Goal: Task Accomplishment & Management: Complete application form

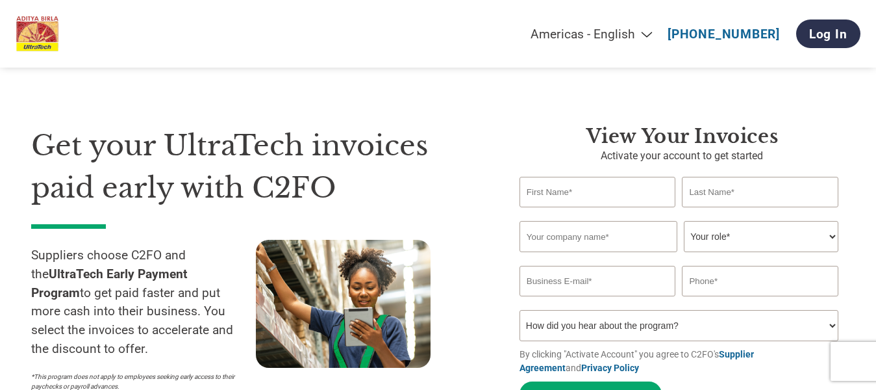
drag, startPoint x: 0, startPoint y: 0, endPoint x: 607, endPoint y: 194, distance: 637.0
click at [607, 194] on input "text" at bounding box center [598, 192] width 157 height 31
click at [602, 183] on input "text" at bounding box center [598, 192] width 157 height 31
click at [604, 192] on input "text" at bounding box center [598, 192] width 157 height 31
type input "Mahendra"
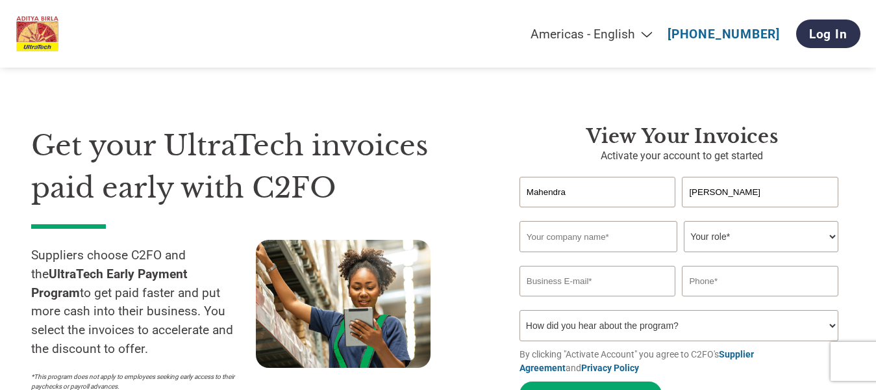
type input "Palecha"
type input "Bhavani"
select select "TREASURER"
type input "mahendra@bhavanitraders.com"
click at [585, 240] on input "Bhavani" at bounding box center [599, 236] width 158 height 31
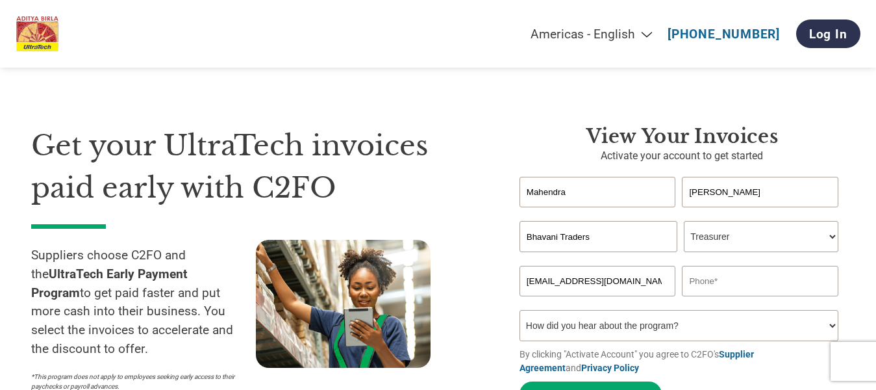
type input "Bhavani Traders"
click at [714, 238] on select "Your role* CFO Controller Credit Manager Finance Director Treasurer CEO Preside…" at bounding box center [761, 236] width 155 height 31
select select "CEO"
click at [684, 221] on select "Your role* CFO Controller Credit Manager Finance Director Treasurer CEO Preside…" at bounding box center [761, 236] width 155 height 31
click at [730, 283] on input "text" at bounding box center [760, 281] width 157 height 31
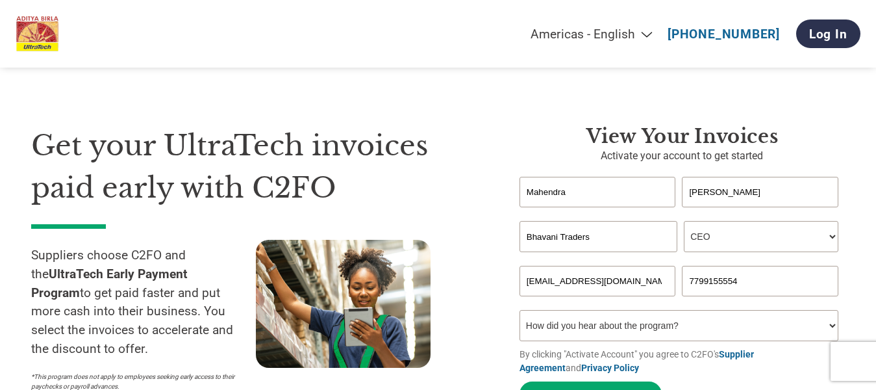
type input "7799155554"
click at [671, 322] on select "How did you hear about the program? Received a letter Email Social Media Online…" at bounding box center [679, 325] width 319 height 31
select select "Received a Letter"
click at [520, 310] on select "How did you hear about the program? Received a letter Email Social Media Online…" at bounding box center [679, 325] width 319 height 31
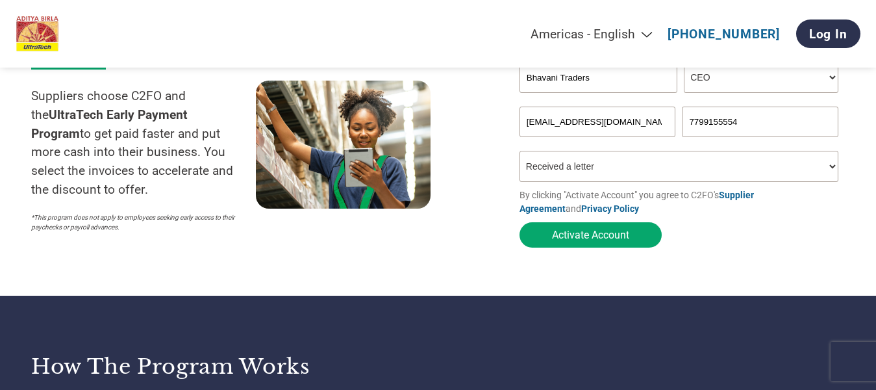
scroll to position [130, 0]
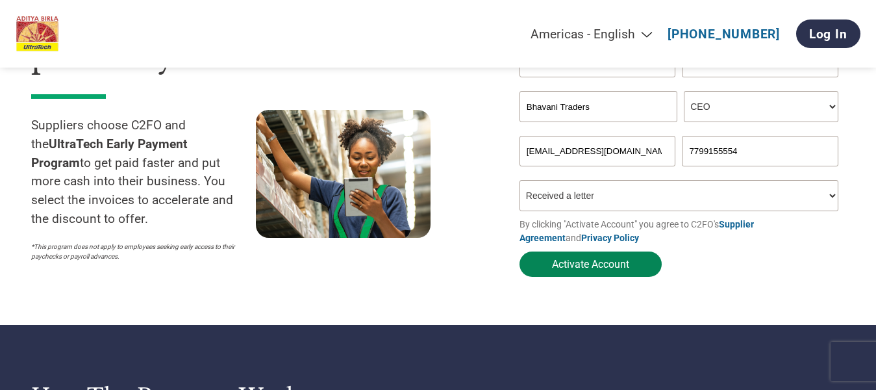
click at [578, 265] on button "Activate Account" at bounding box center [591, 263] width 142 height 25
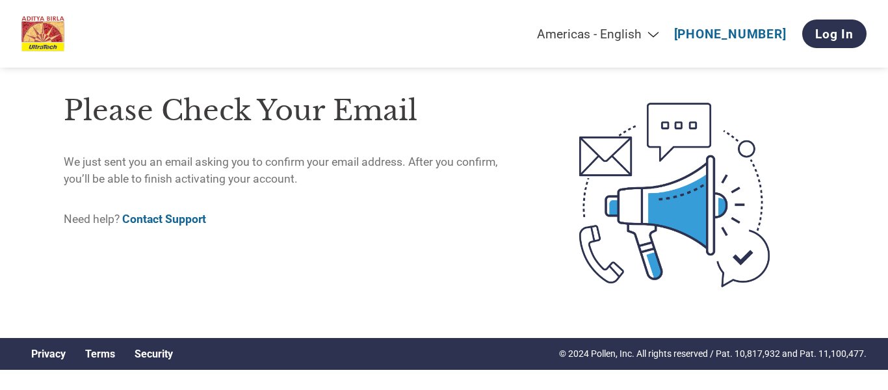
click at [175, 218] on link "Contact Support" at bounding box center [164, 218] width 84 height 13
click at [836, 34] on link "Log In" at bounding box center [834, 33] width 64 height 29
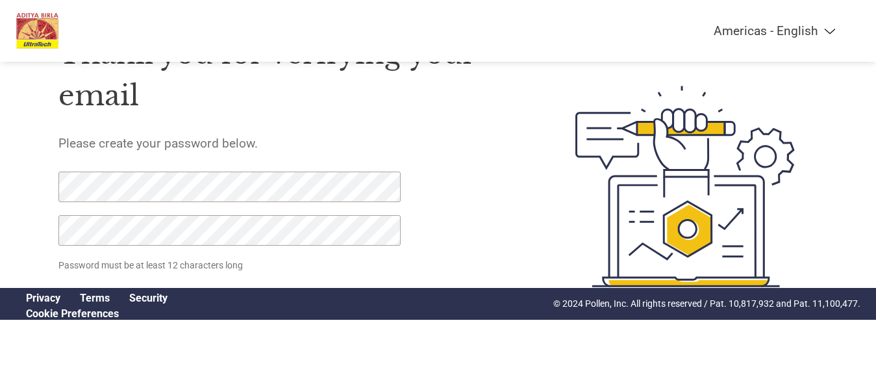
scroll to position [71, 0]
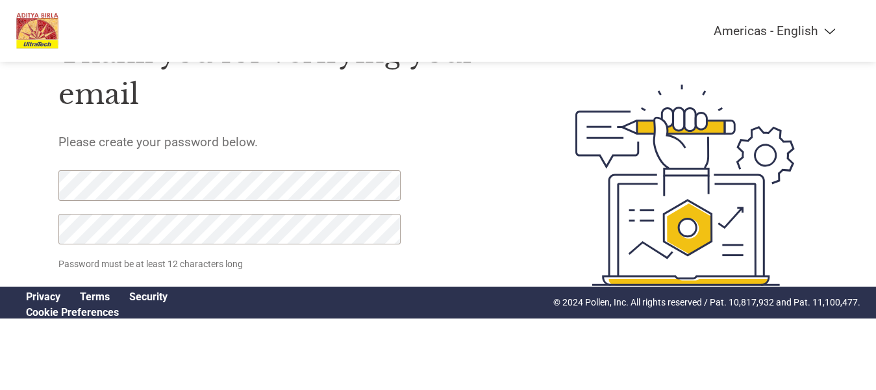
click at [58, 287] on input "Set Password" at bounding box center [122, 299] width 128 height 25
click at [0, 200] on div "Americas - English Américas - Español [GEOGRAPHIC_DATA] - Português Amériques -…" at bounding box center [438, 133] width 876 height 409
click at [0, 201] on div "Americas - English Américas - Español [GEOGRAPHIC_DATA] - Português Amériques -…" at bounding box center [438, 133] width 876 height 409
click input "Set Password" at bounding box center [122, 299] width 128 height 25
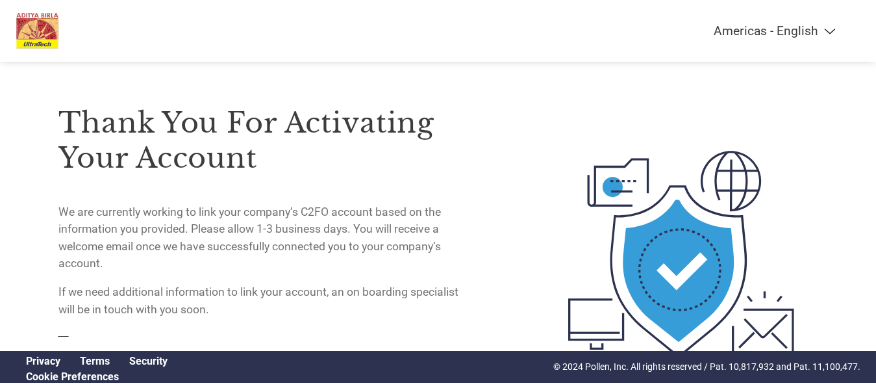
scroll to position [0, 0]
